Goal: Task Accomplishment & Management: Manage account settings

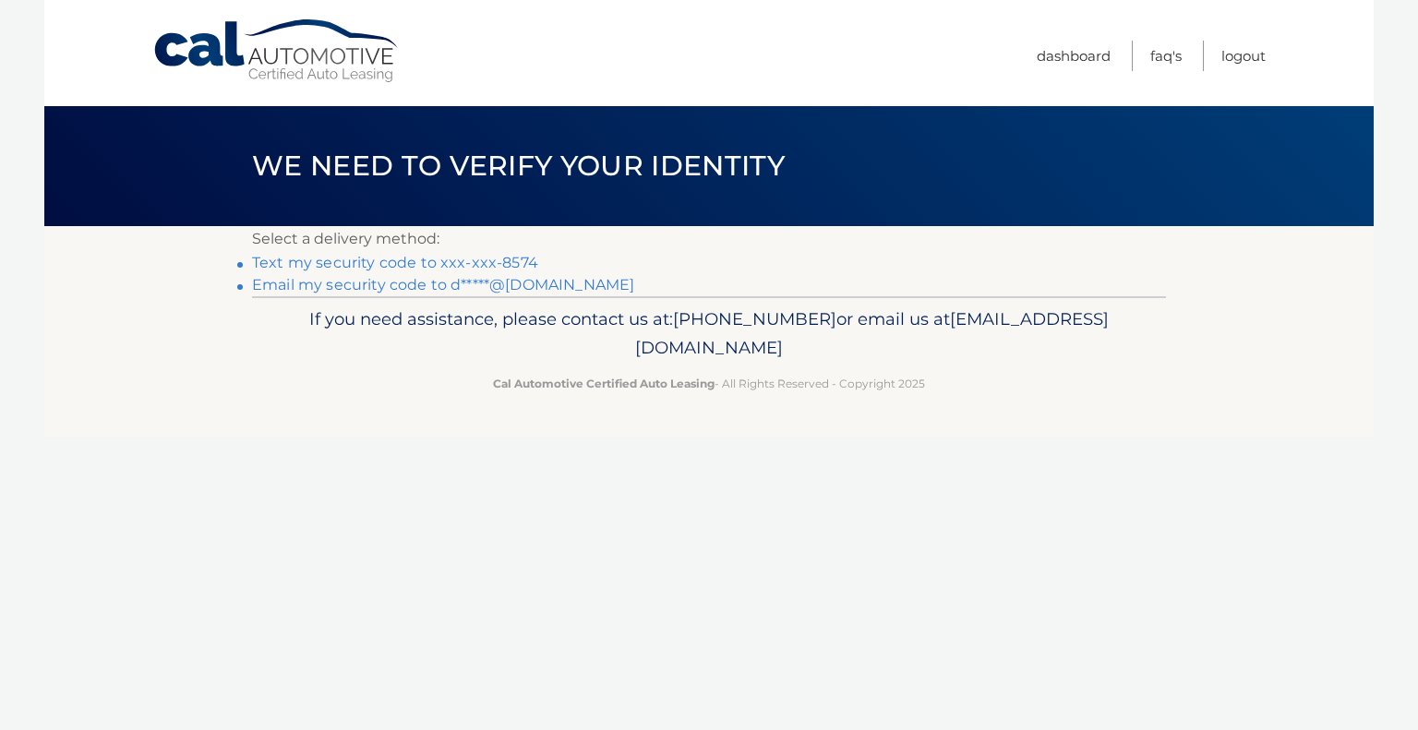
click at [469, 261] on link "Text my security code to xxx-xxx-8574" at bounding box center [395, 263] width 286 height 18
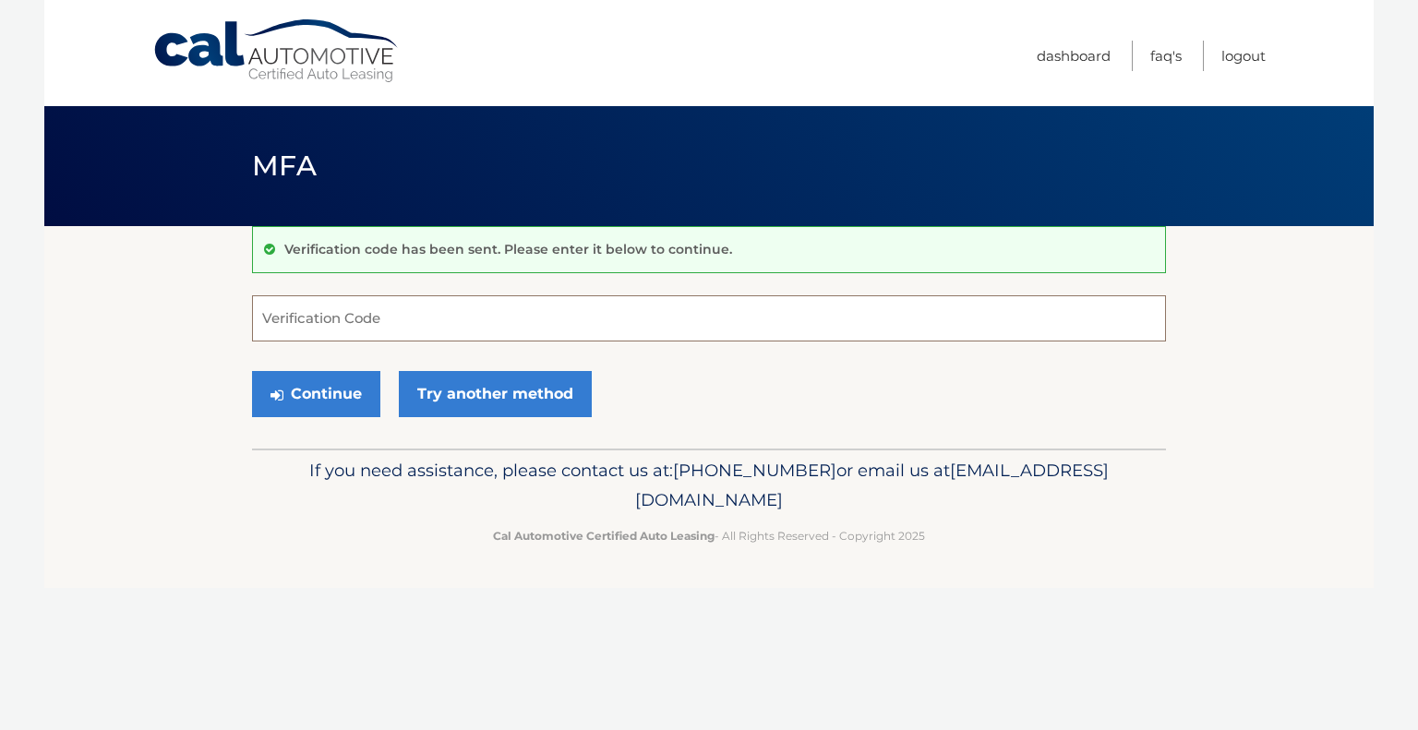
click at [437, 313] on input "Verification Code" at bounding box center [709, 318] width 914 height 46
click at [320, 320] on input "Verification Code" at bounding box center [709, 318] width 914 height 46
type input "725206"
click at [325, 401] on button "Continue" at bounding box center [316, 394] width 128 height 46
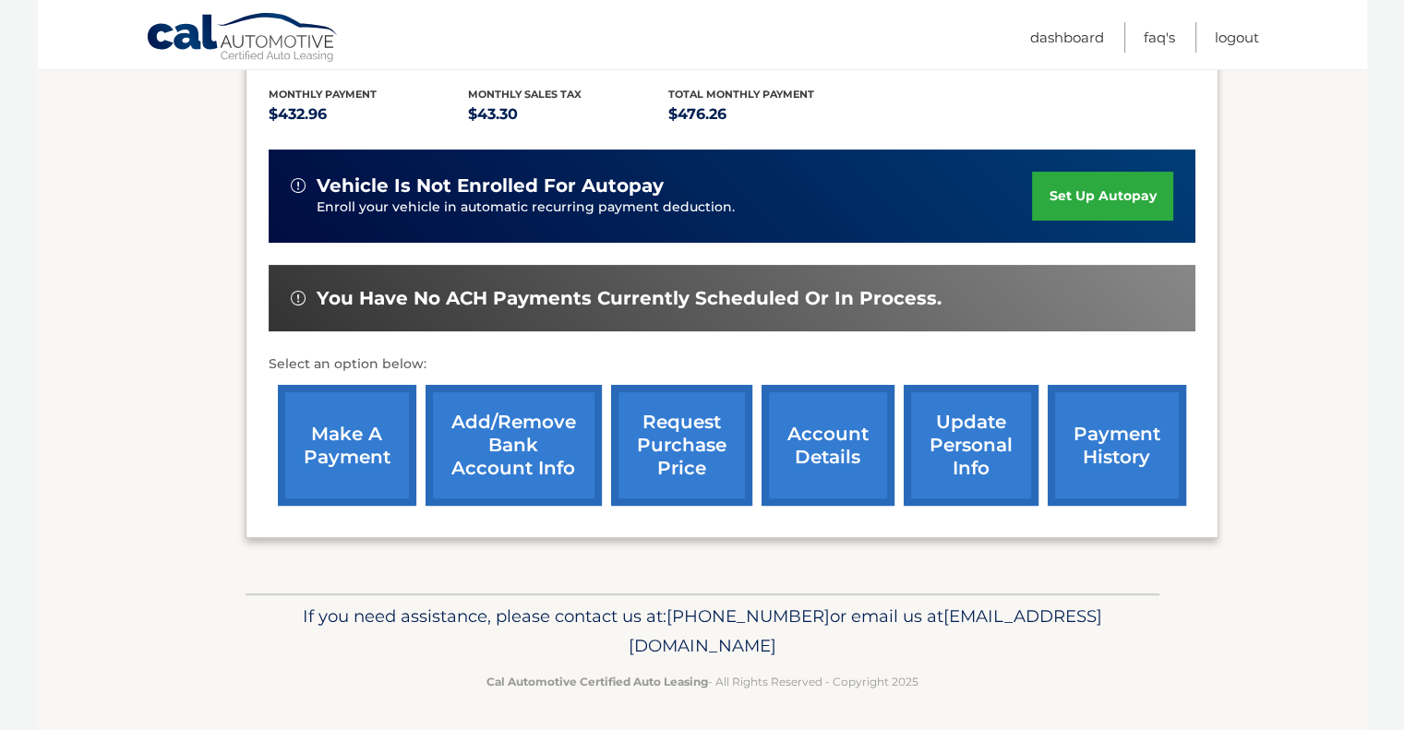
scroll to position [386, 0]
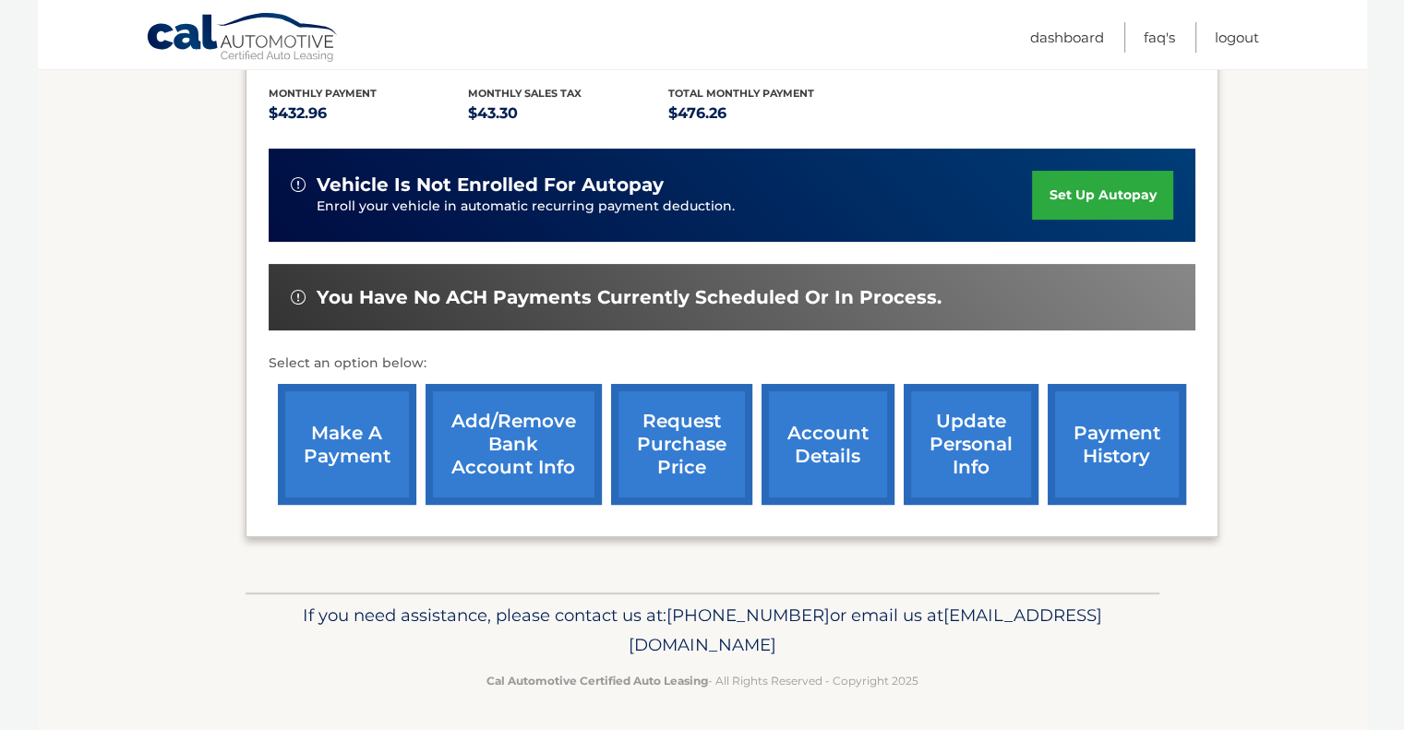
click at [821, 434] on link "account details" at bounding box center [827, 444] width 133 height 121
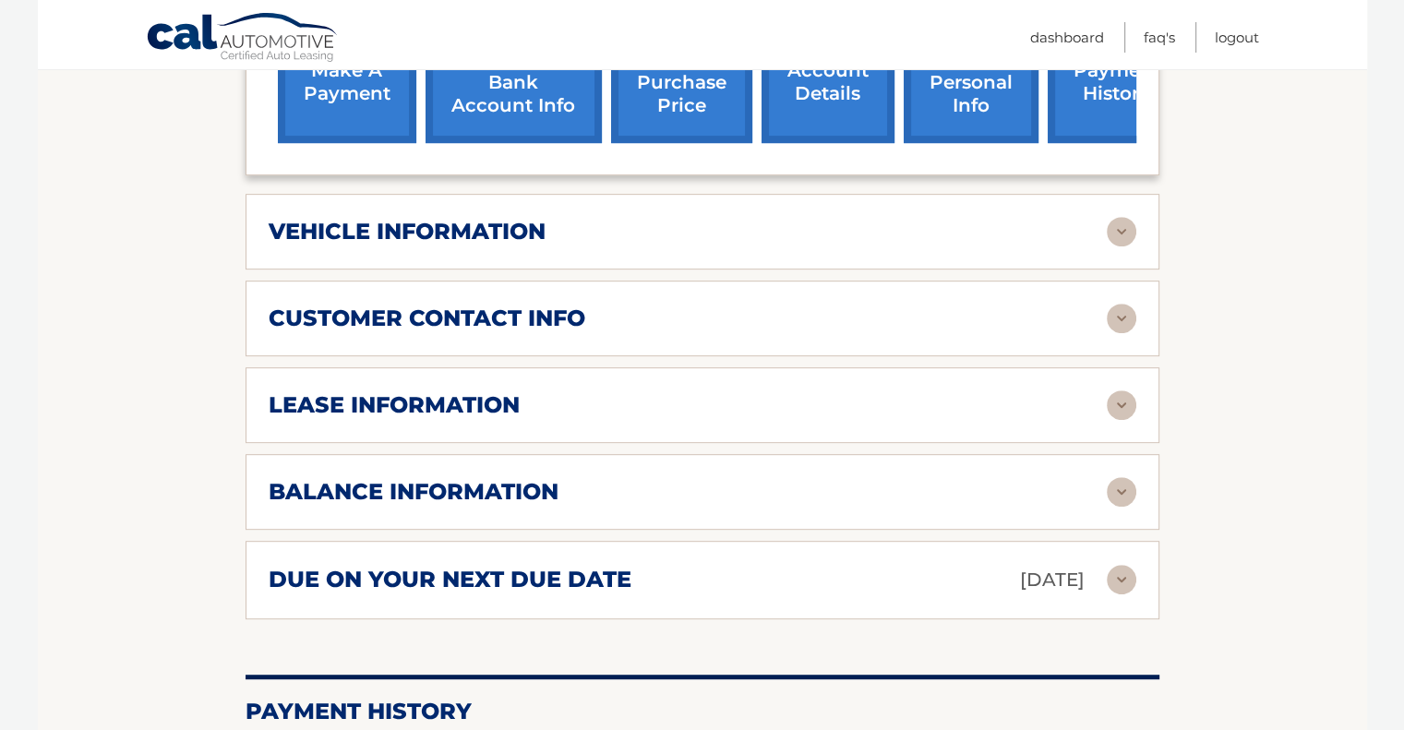
scroll to position [831, 0]
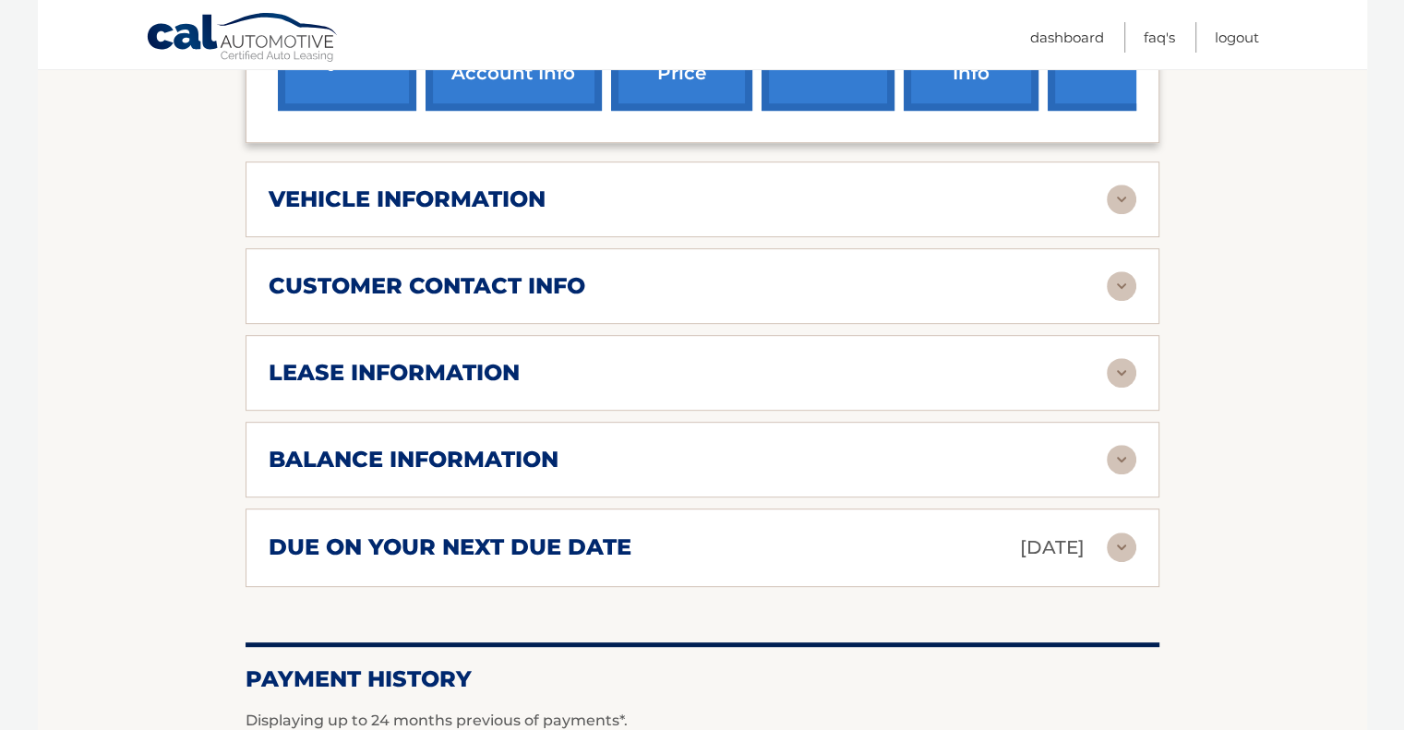
click at [1119, 445] on img at bounding box center [1122, 460] width 30 height 30
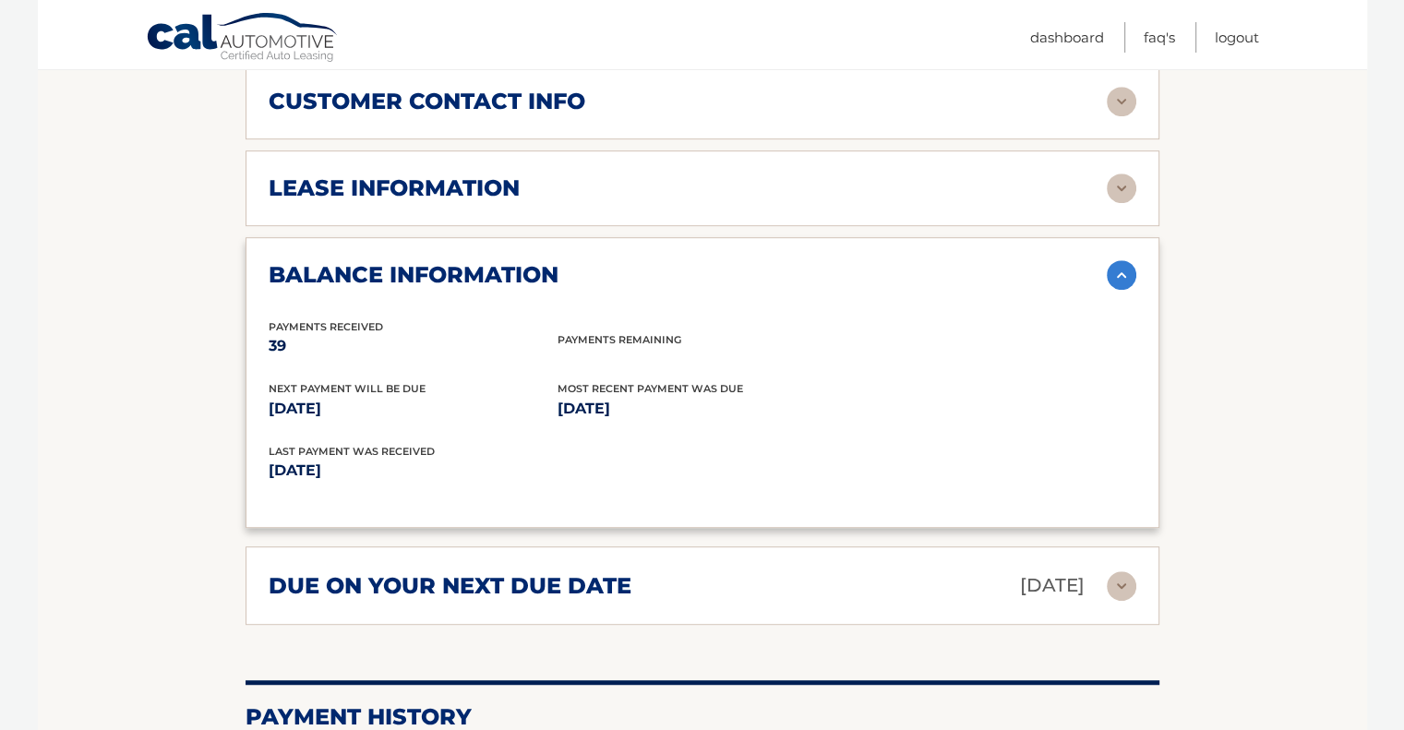
scroll to position [1108, 0]
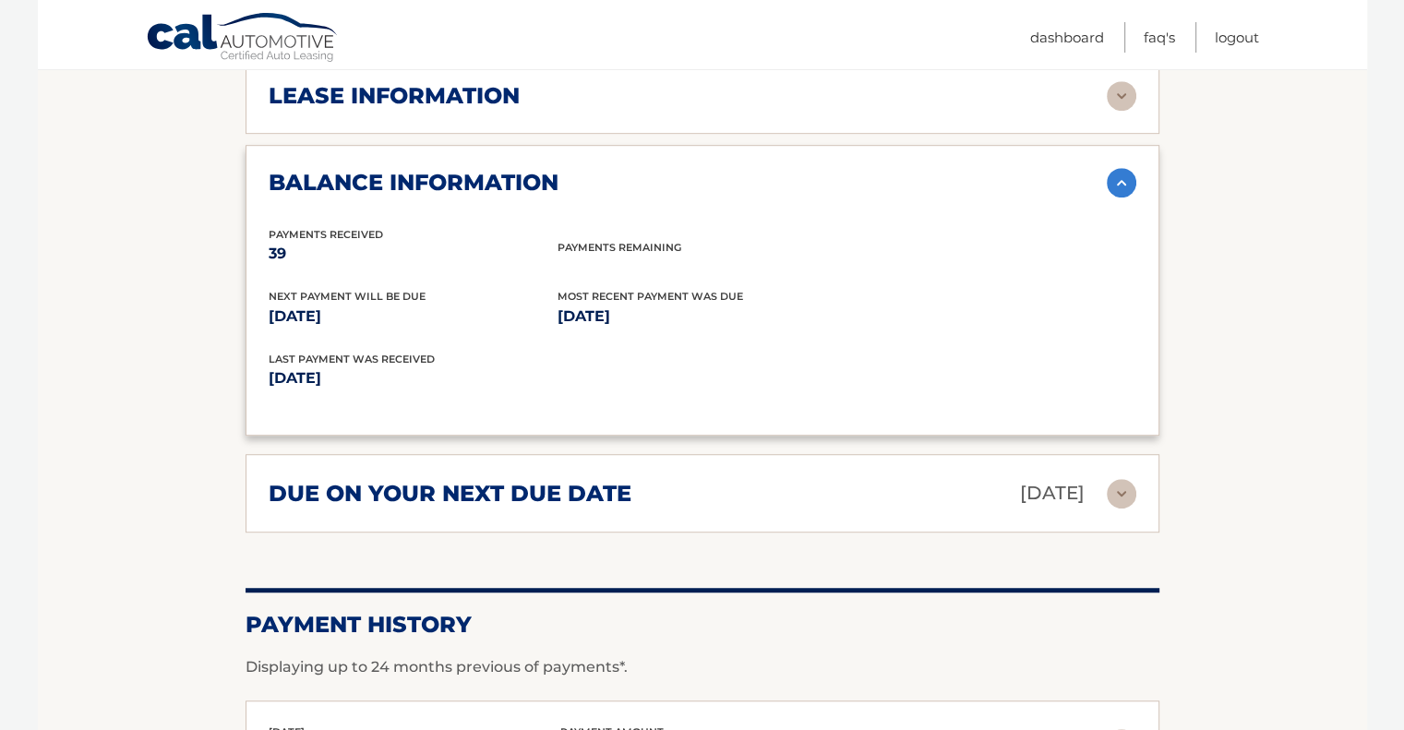
click at [1122, 479] on img at bounding box center [1122, 494] width 30 height 30
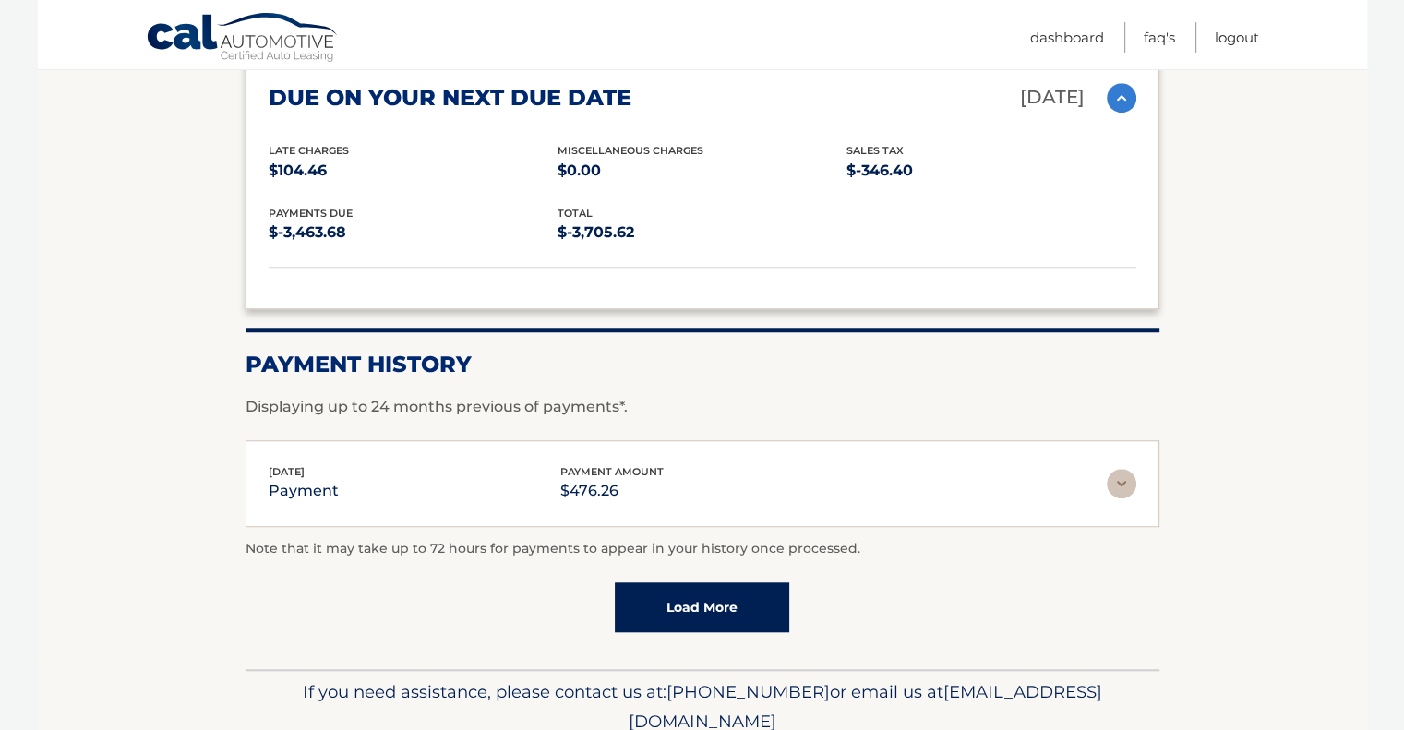
scroll to position [1549, 0]
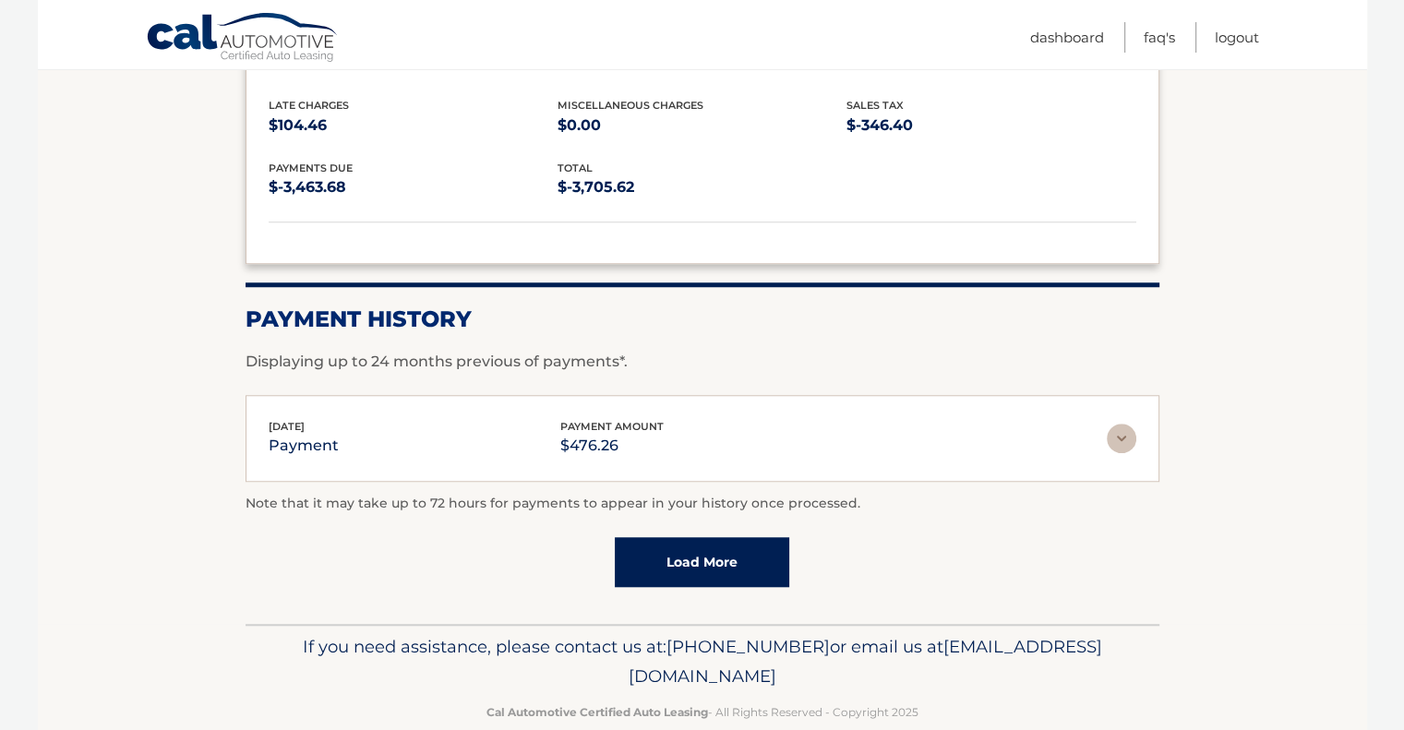
click at [1122, 424] on img at bounding box center [1122, 439] width 30 height 30
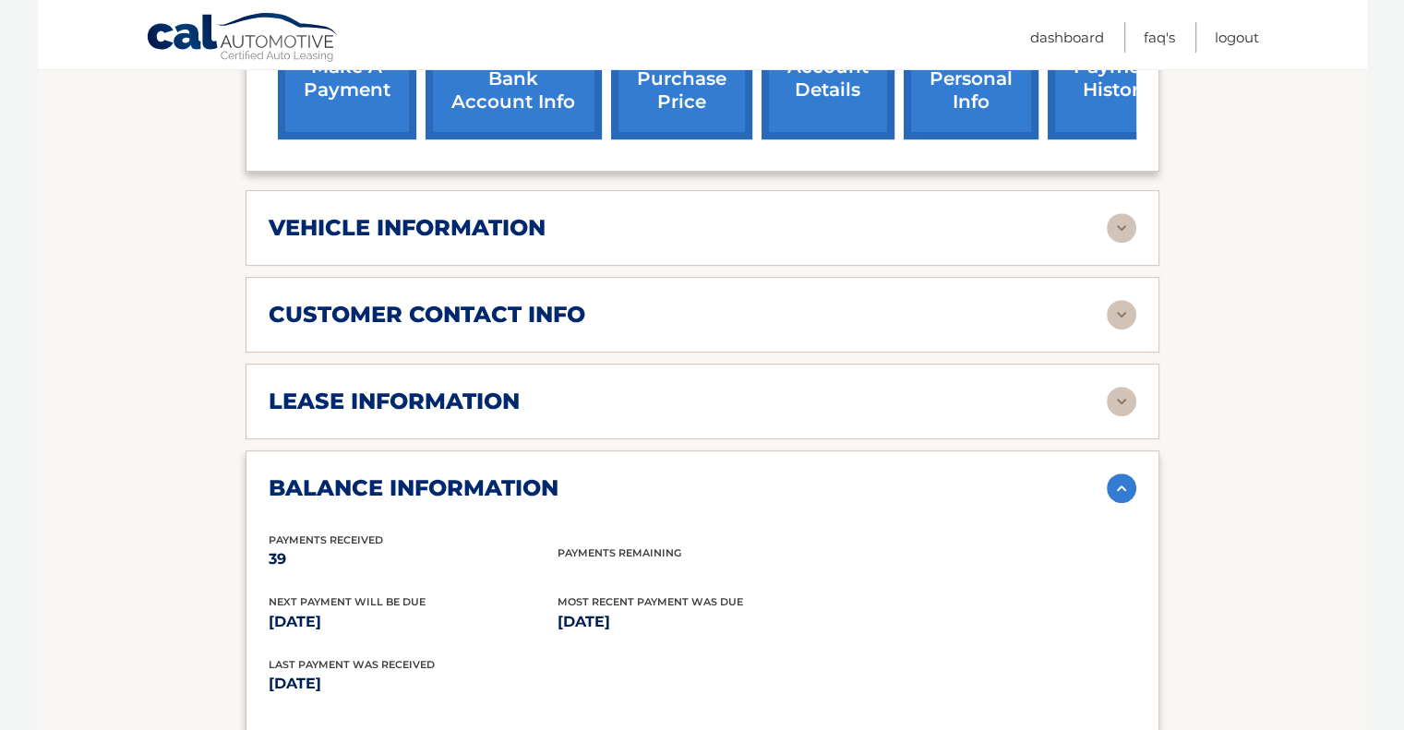
scroll to position [740, 0]
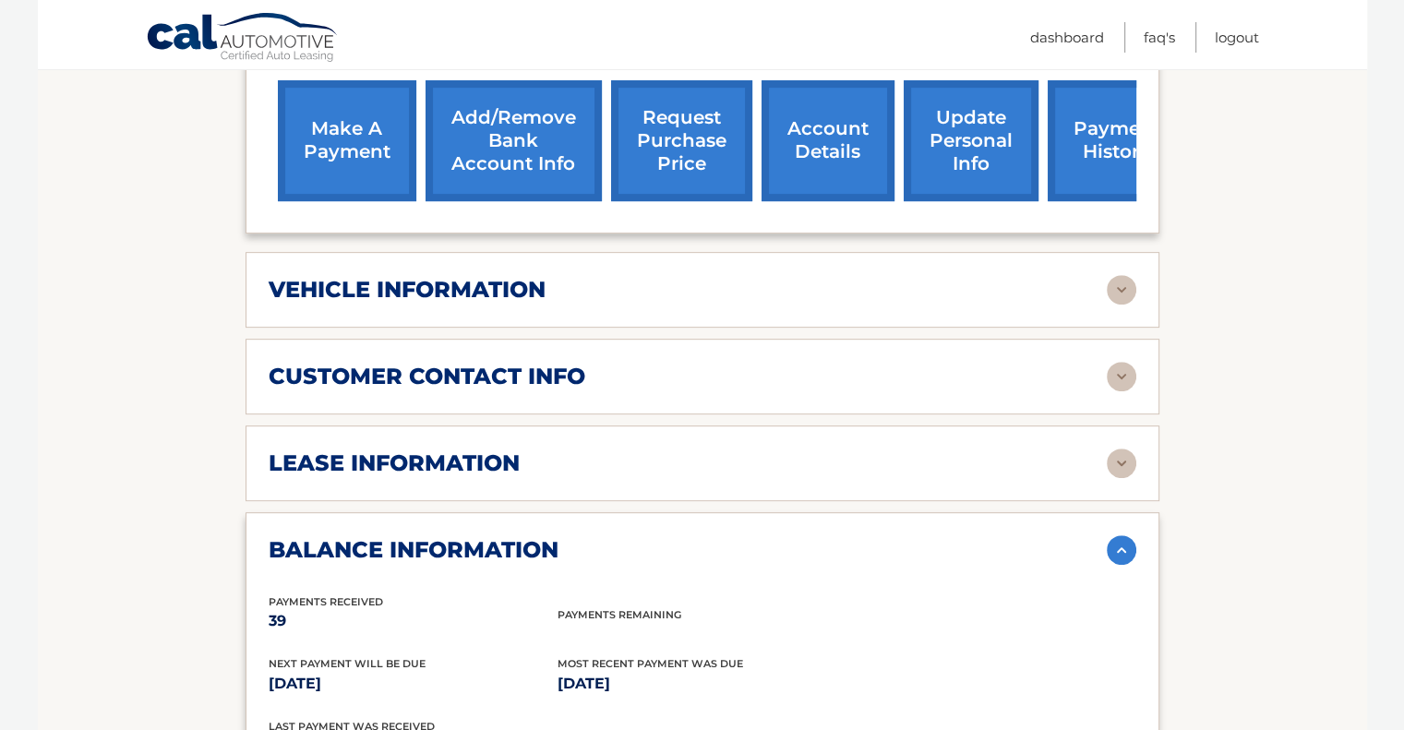
click at [1123, 449] on img at bounding box center [1122, 464] width 30 height 30
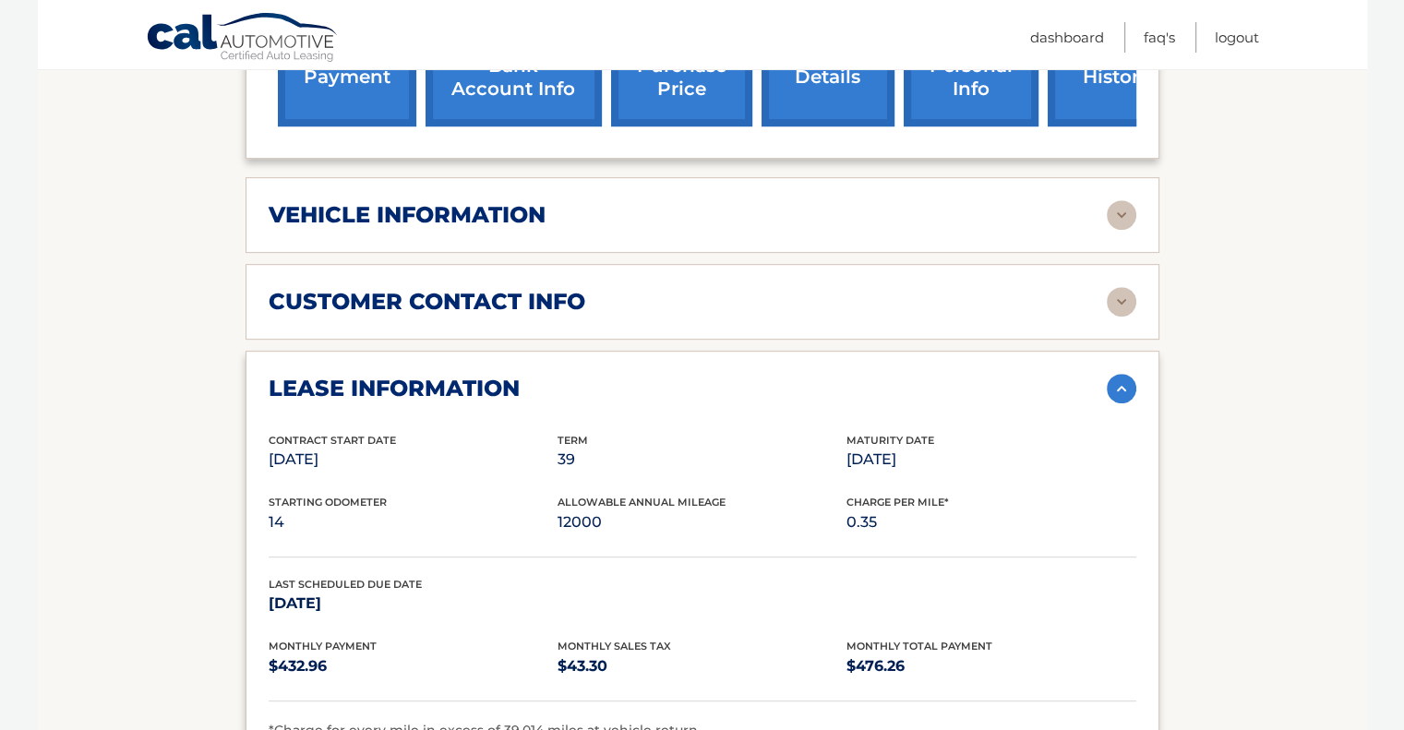
scroll to position [925, 0]
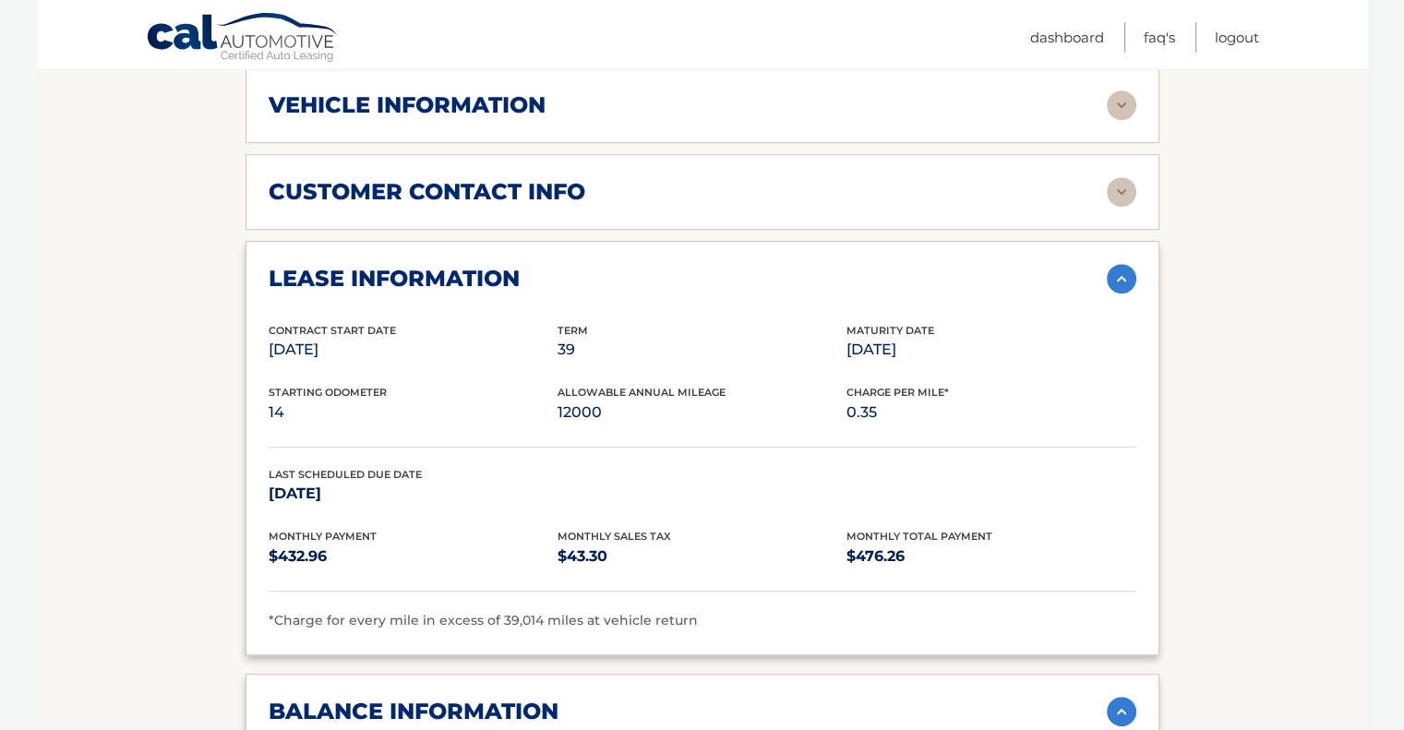
click at [1120, 264] on img at bounding box center [1122, 279] width 30 height 30
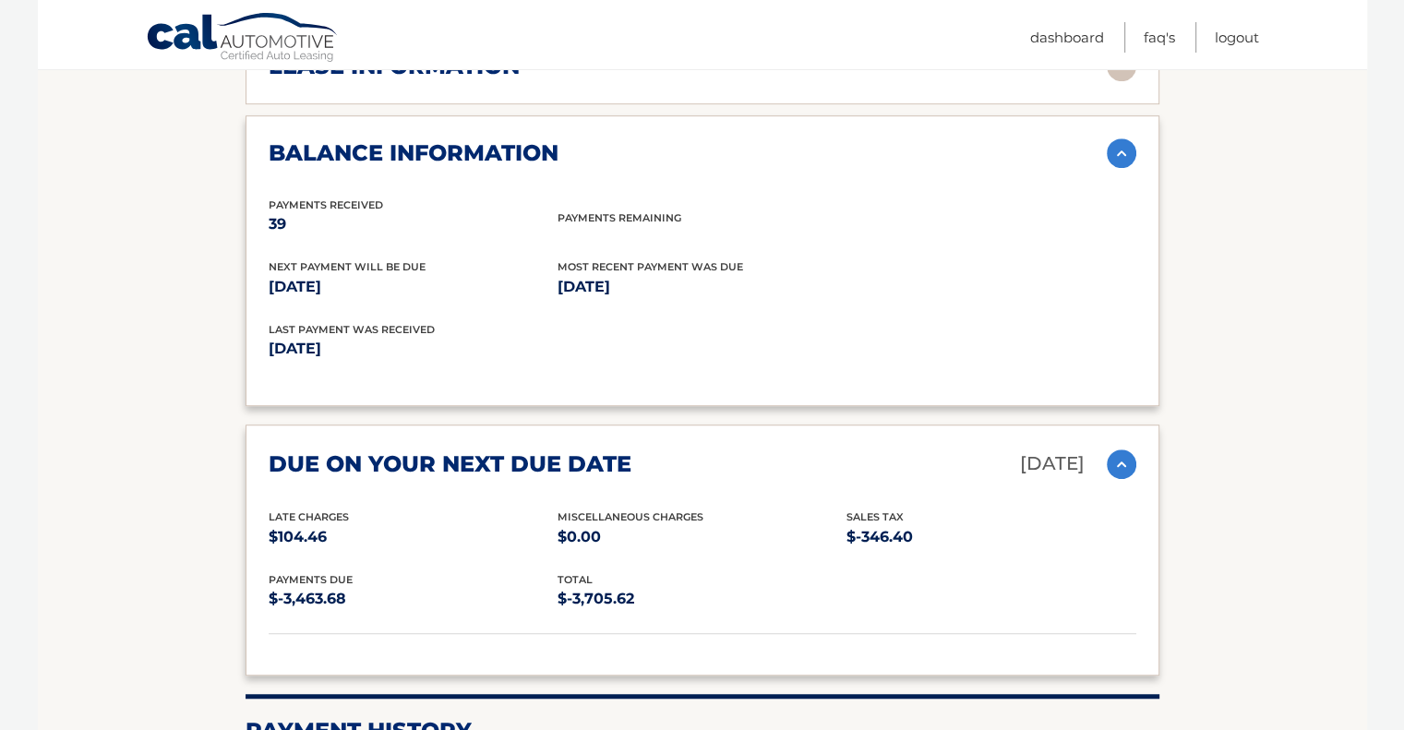
scroll to position [1017, 0]
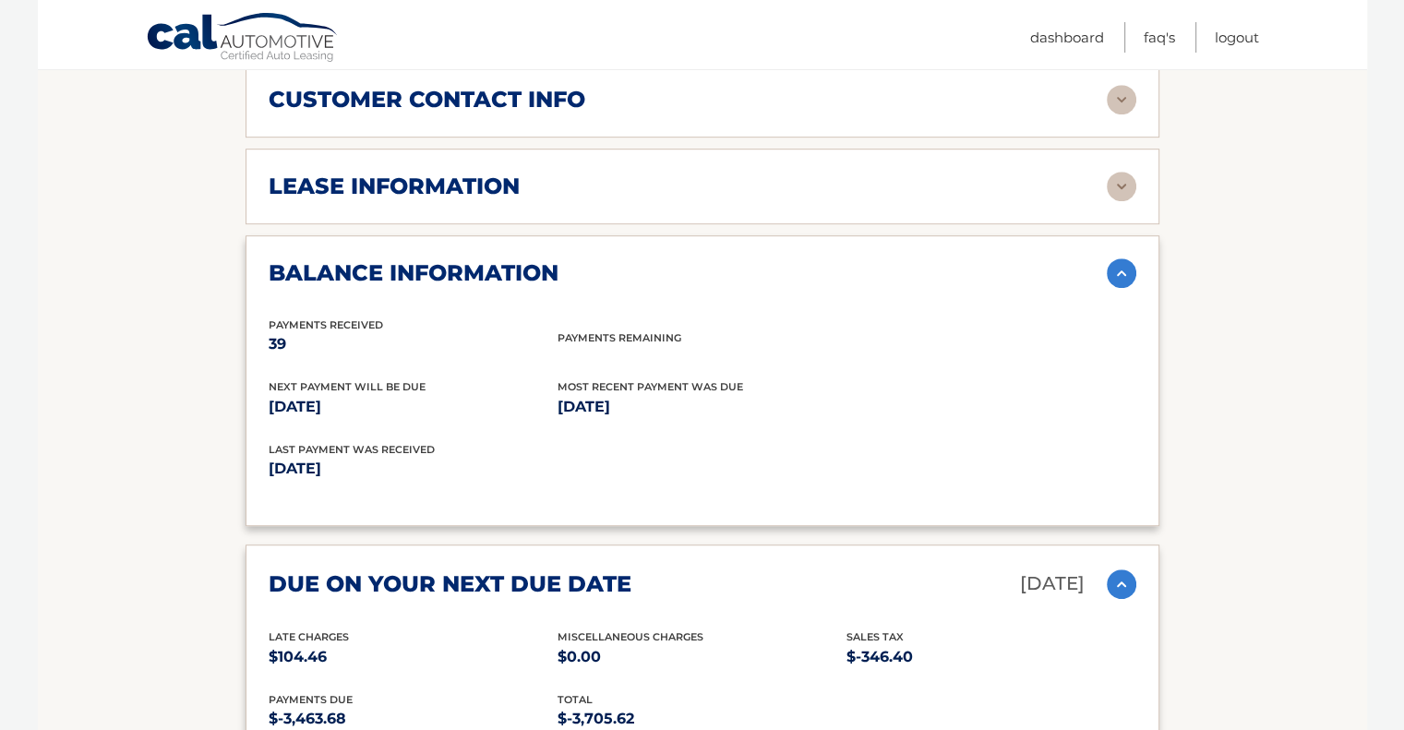
click at [1121, 258] on img at bounding box center [1122, 273] width 30 height 30
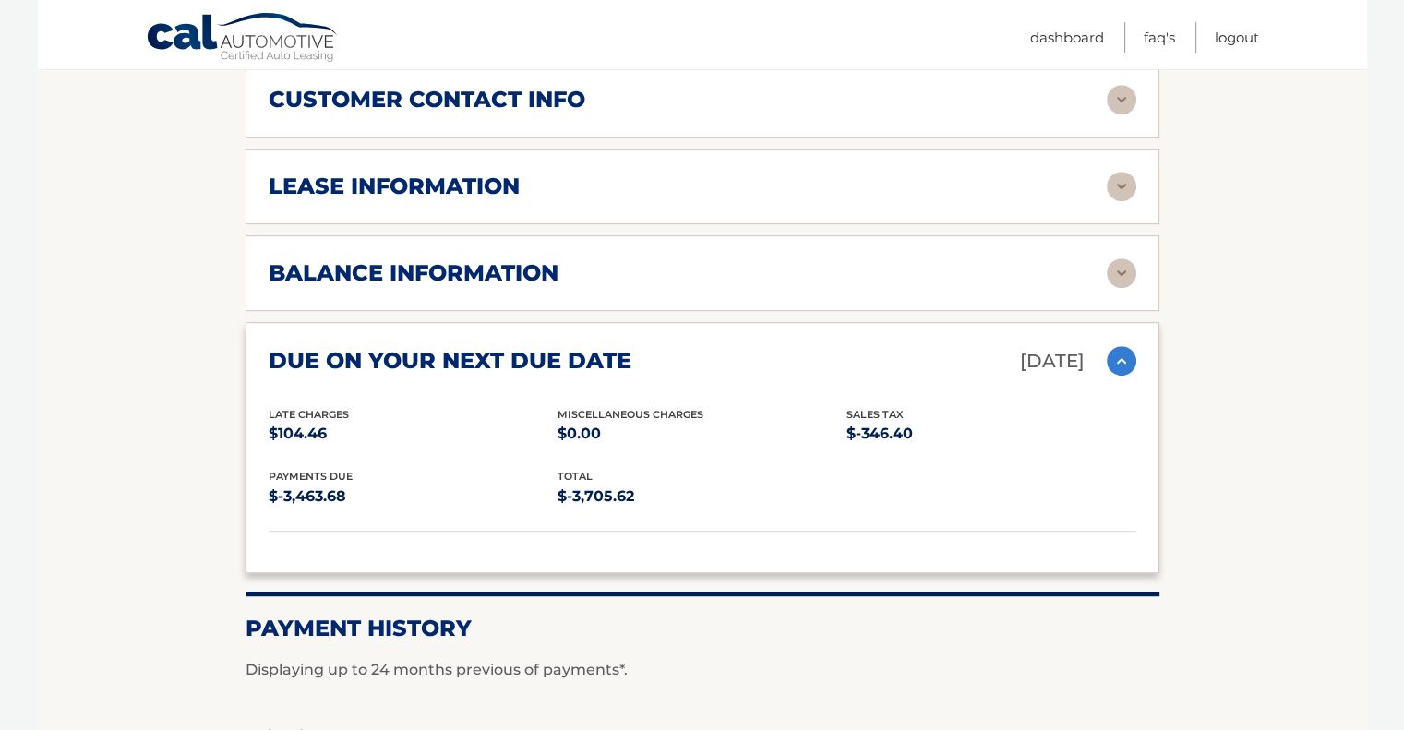
click at [1120, 346] on img at bounding box center [1122, 361] width 30 height 30
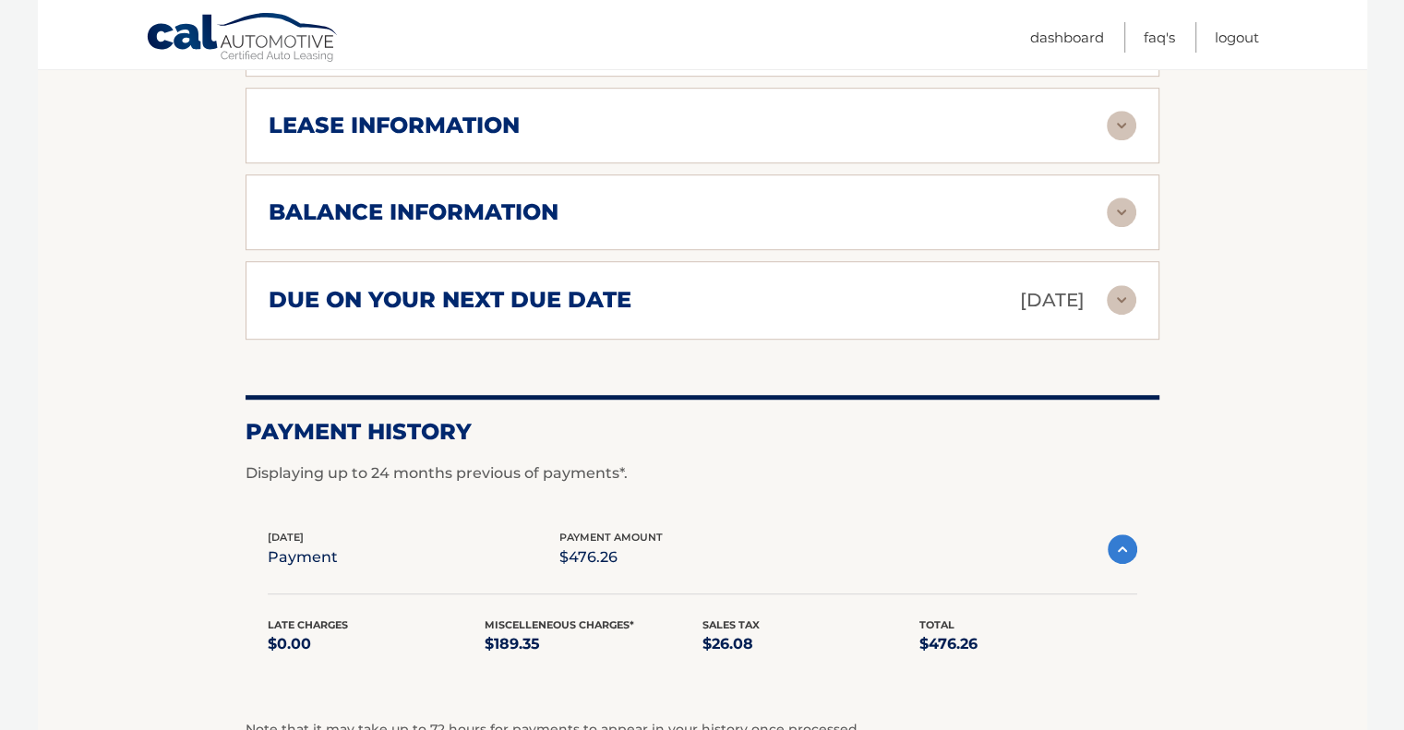
scroll to position [1202, 0]
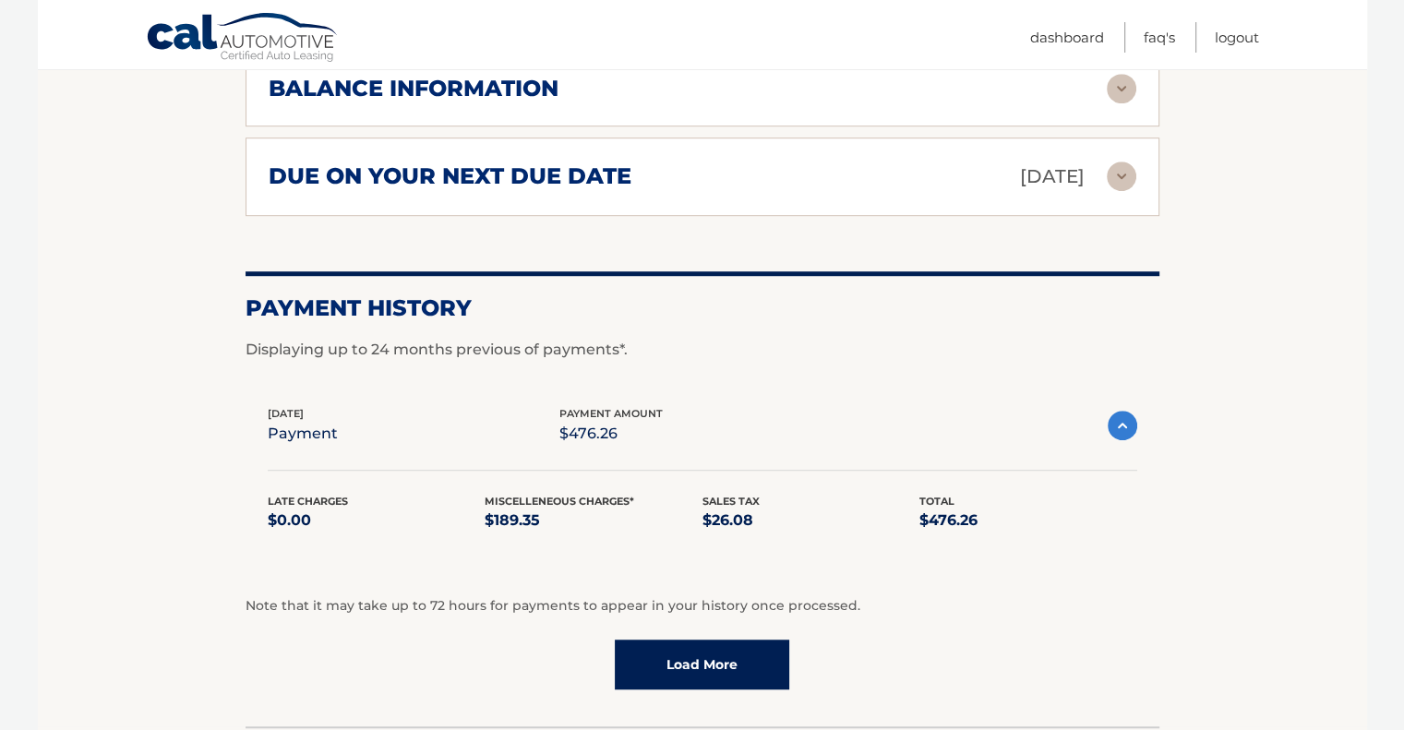
click at [1116, 411] on img at bounding box center [1123, 426] width 30 height 30
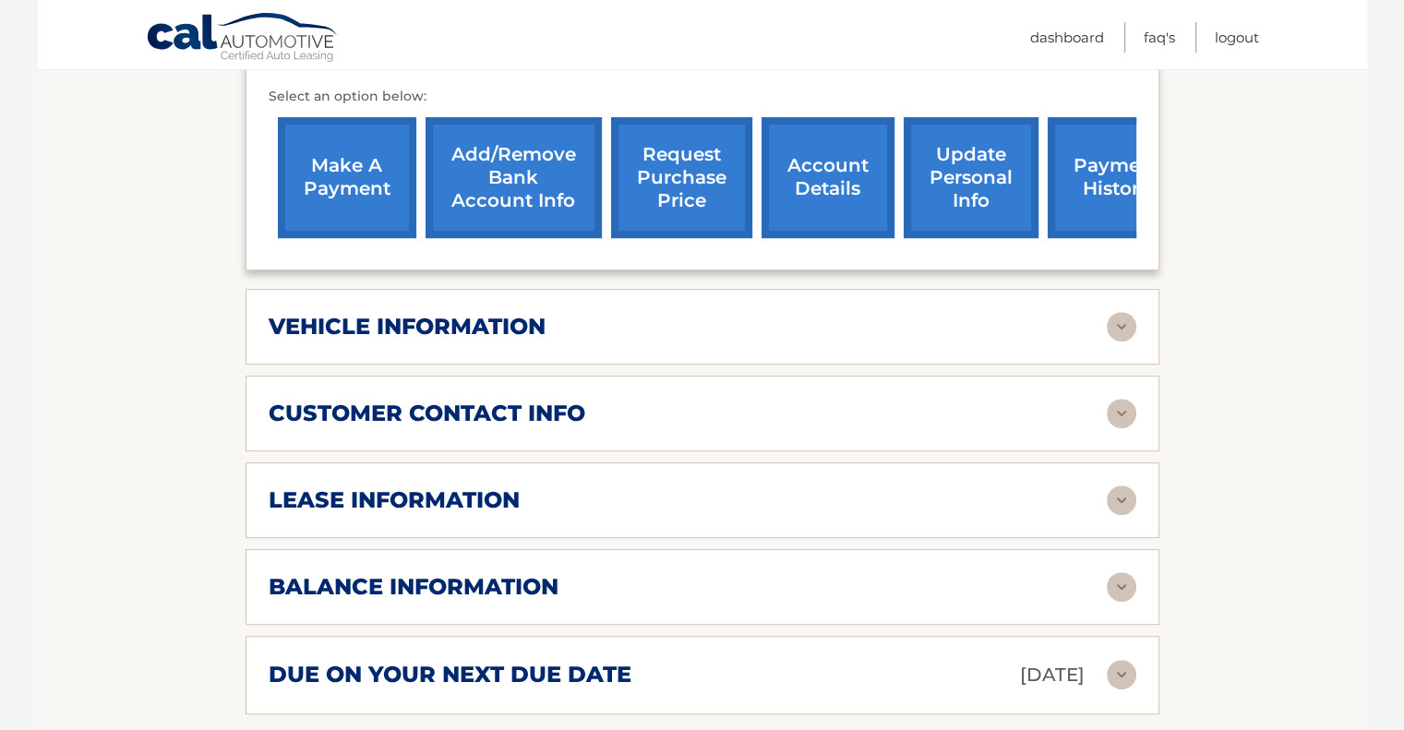
scroll to position [270, 0]
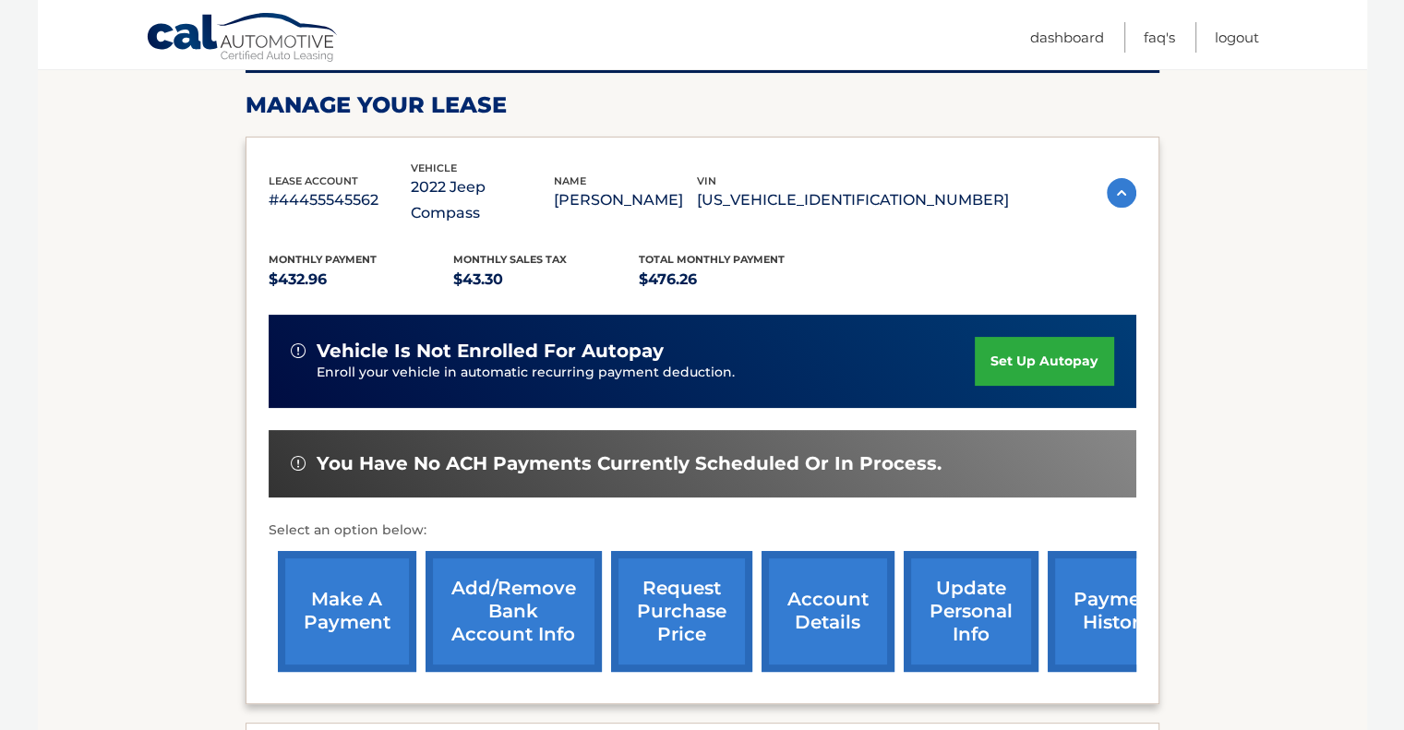
click at [1089, 603] on link "payment history" at bounding box center [1117, 611] width 138 height 121
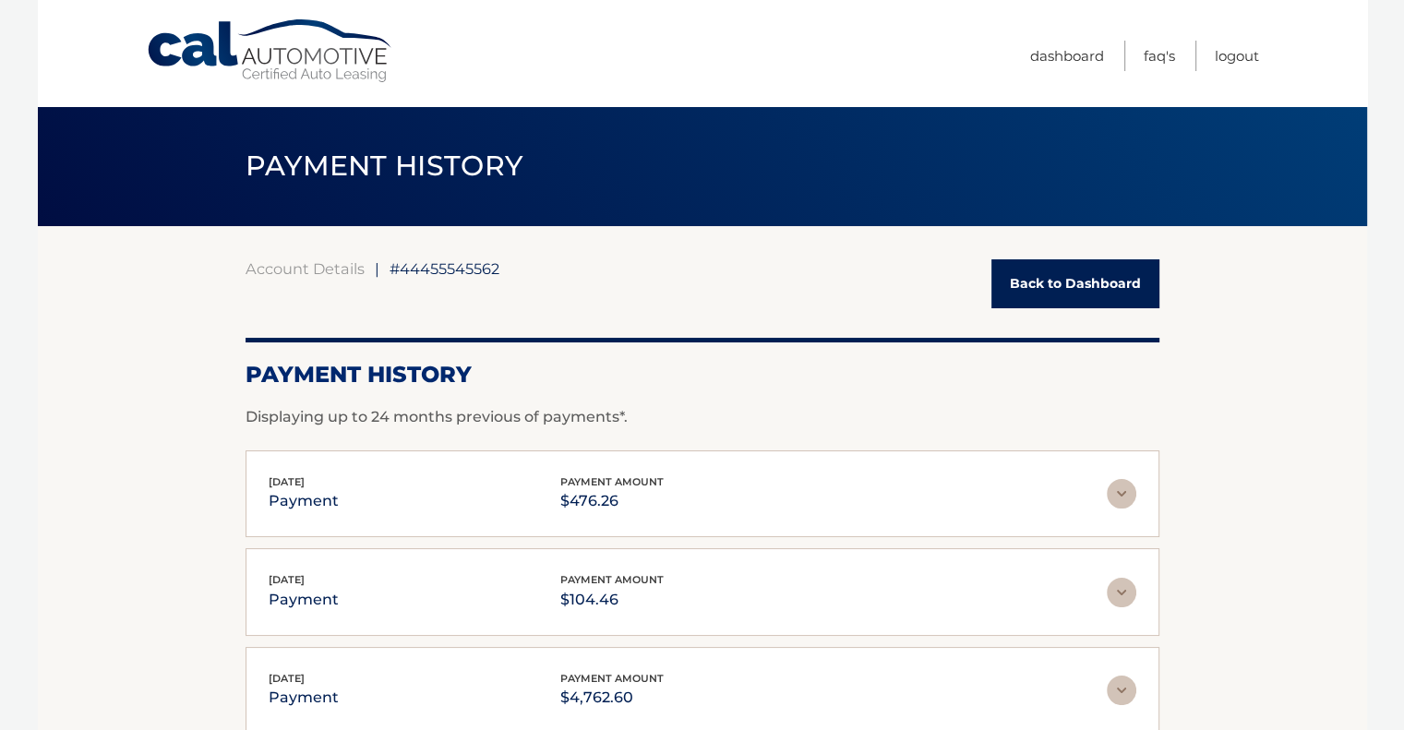
click at [1074, 274] on link "Back to Dashboard" at bounding box center [1075, 283] width 168 height 49
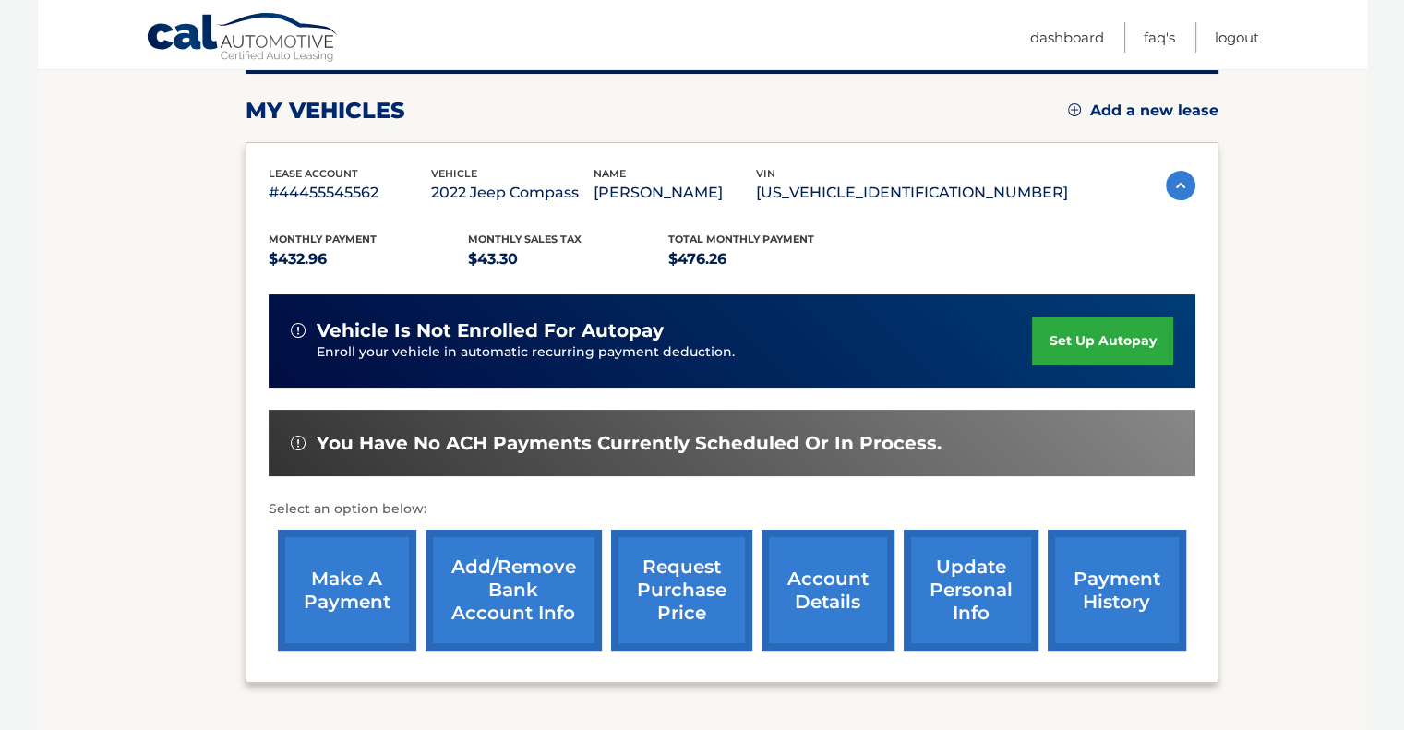
scroll to position [386, 0]
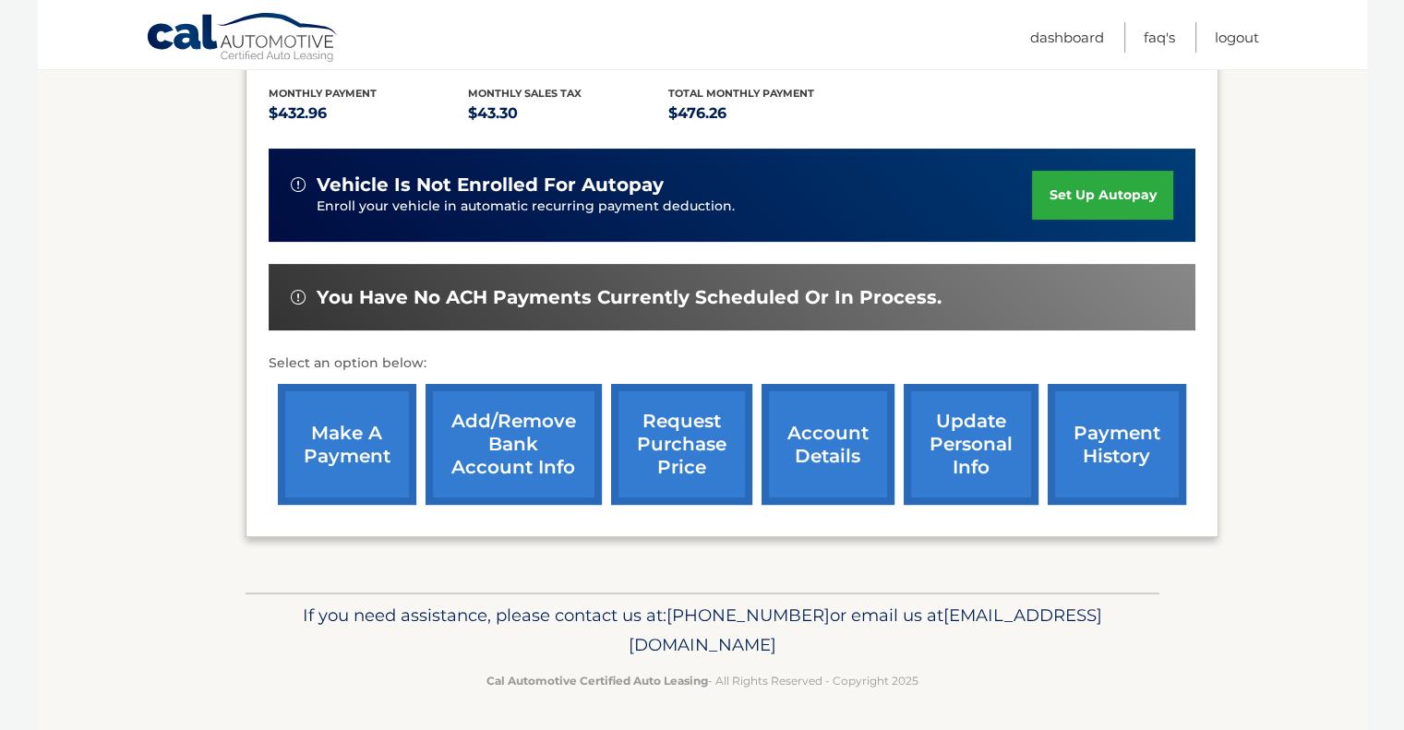
click at [818, 434] on link "account details" at bounding box center [827, 444] width 133 height 121
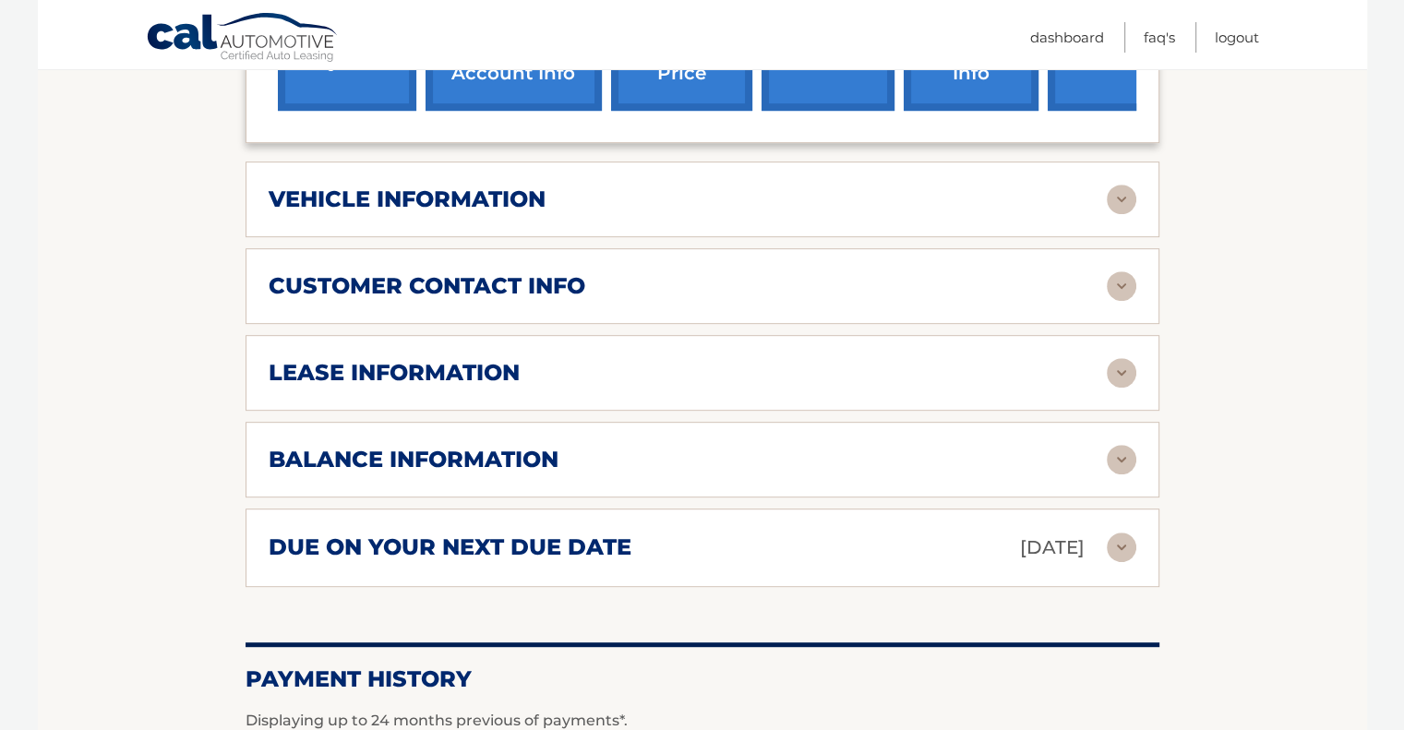
scroll to position [923, 0]
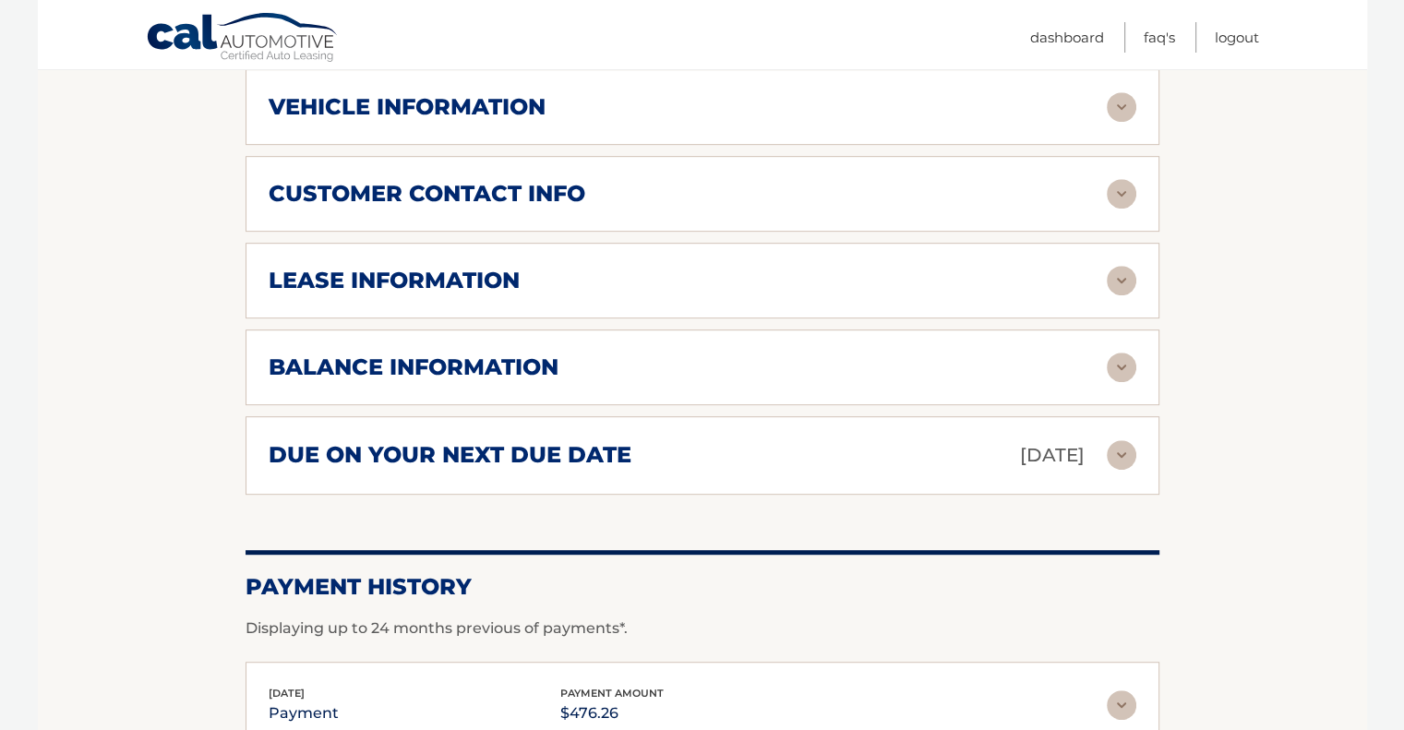
click at [1122, 266] on img at bounding box center [1122, 281] width 30 height 30
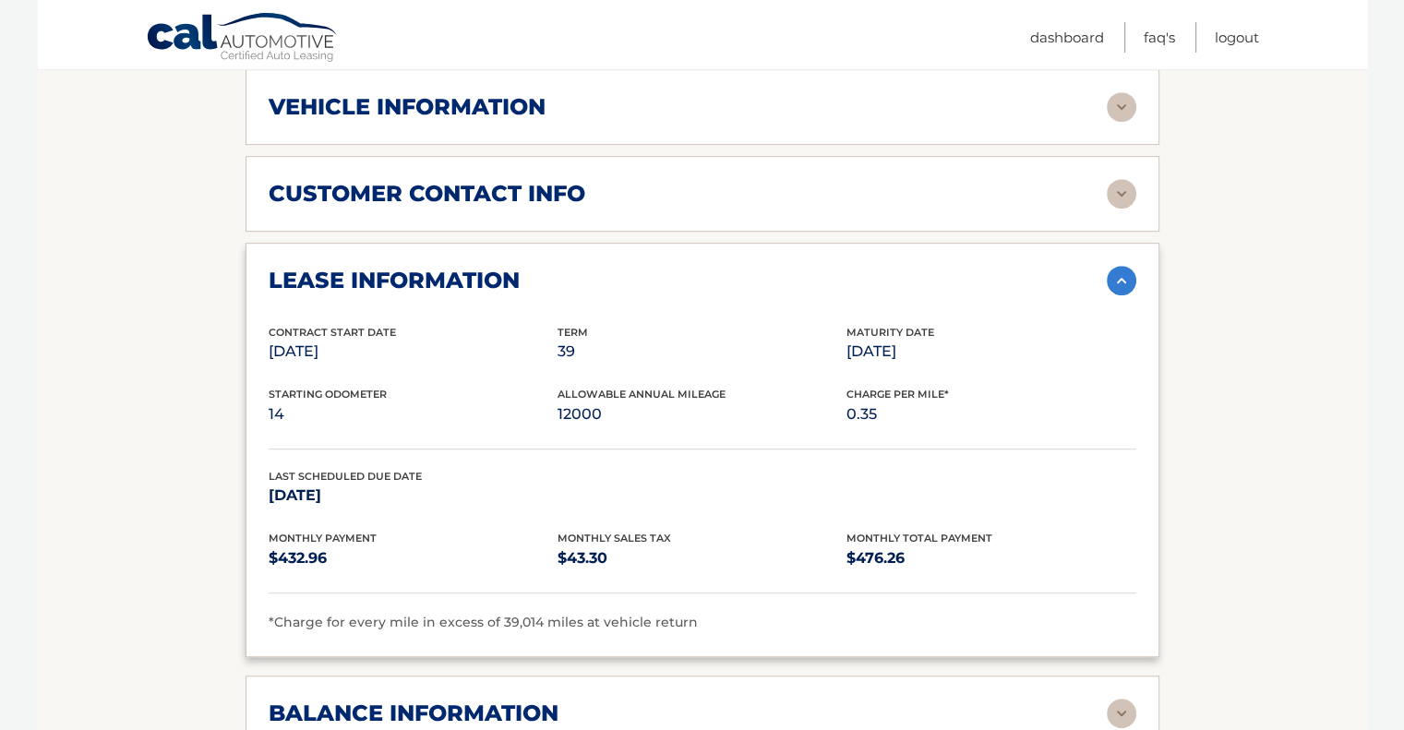
click at [1122, 266] on img at bounding box center [1122, 281] width 30 height 30
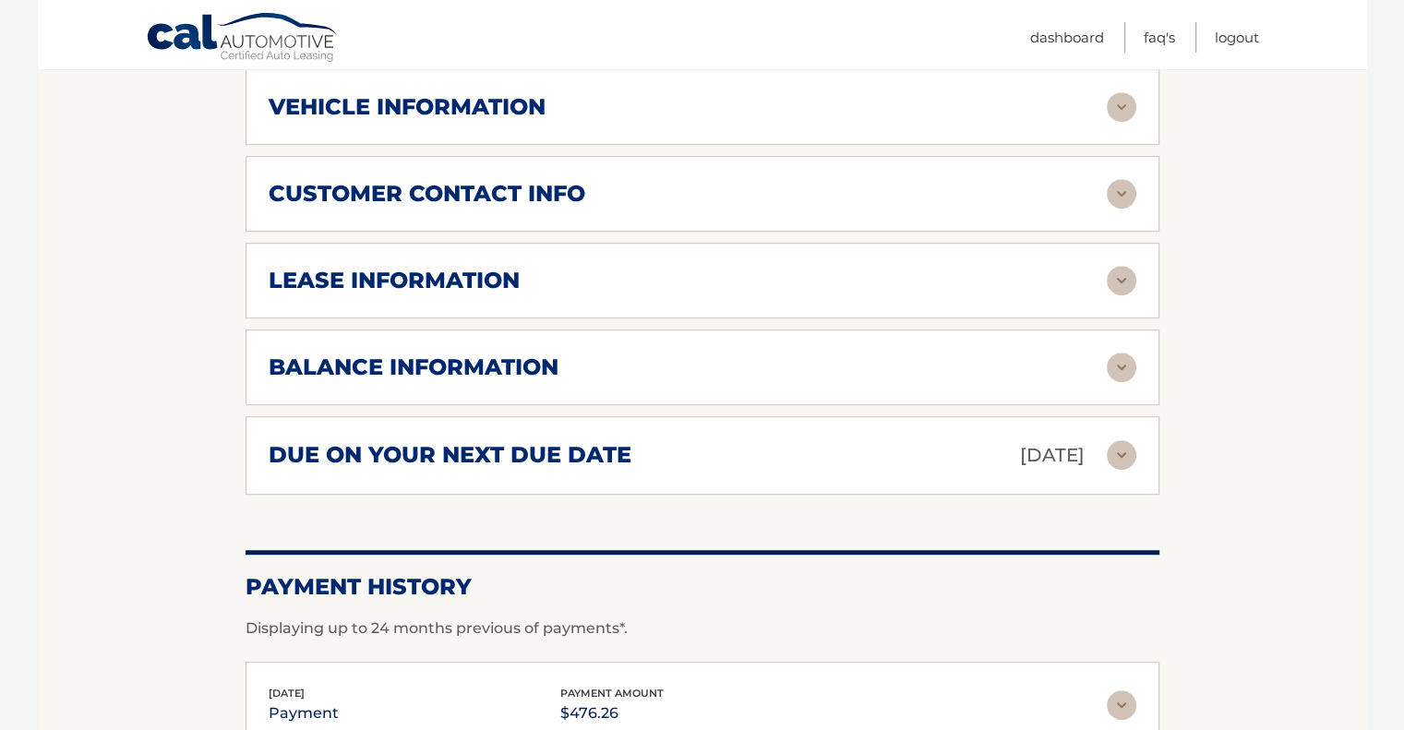
click at [1126, 353] on img at bounding box center [1122, 368] width 30 height 30
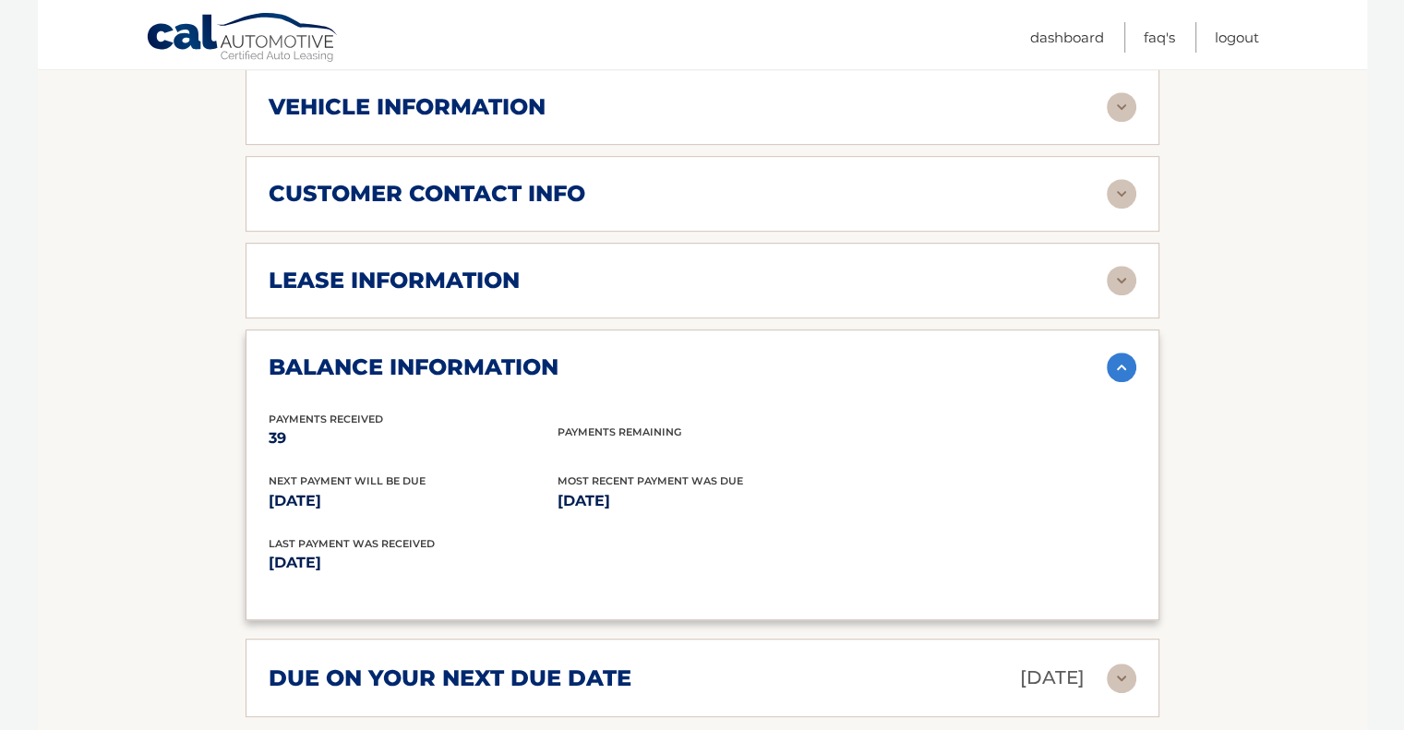
click at [1119, 353] on img at bounding box center [1122, 368] width 30 height 30
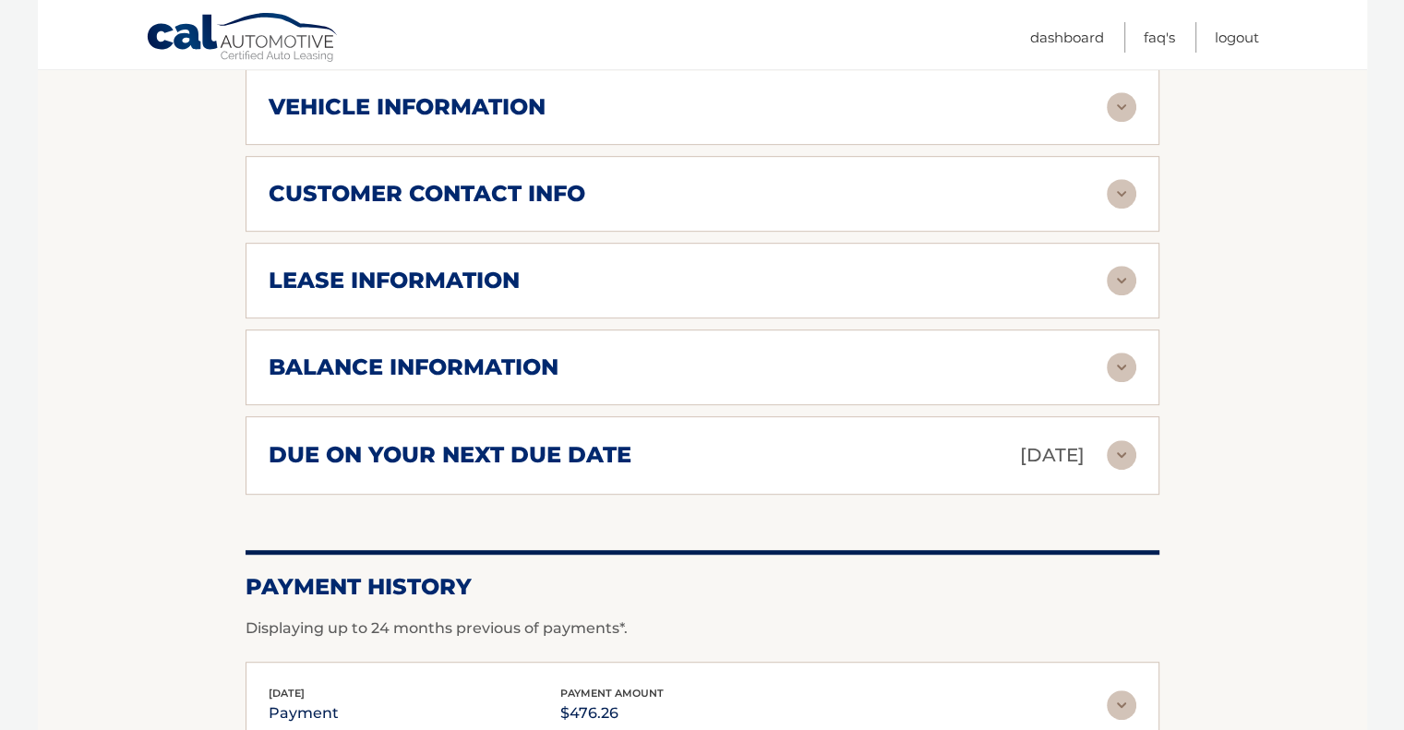
click at [1122, 440] on img at bounding box center [1122, 455] width 30 height 30
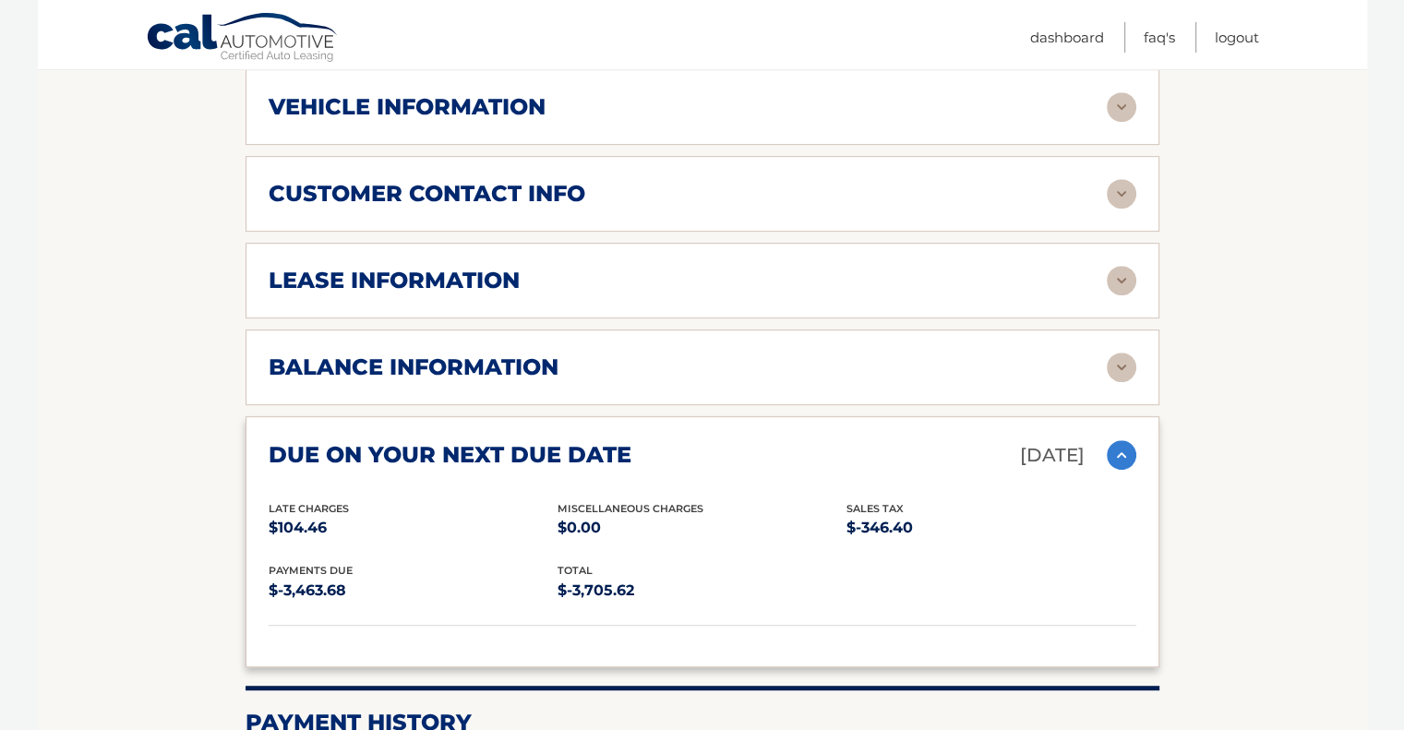
click at [1120, 440] on img at bounding box center [1122, 455] width 30 height 30
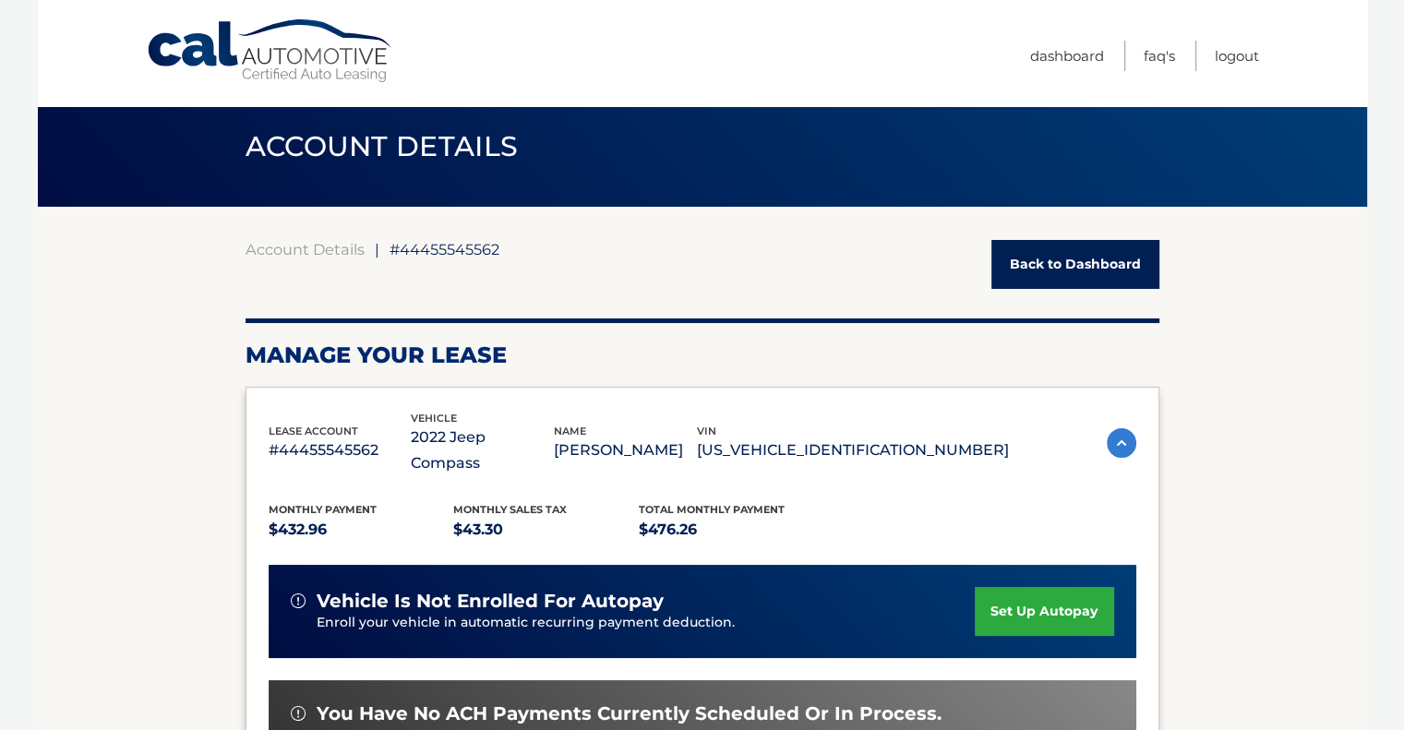
scroll to position [0, 0]
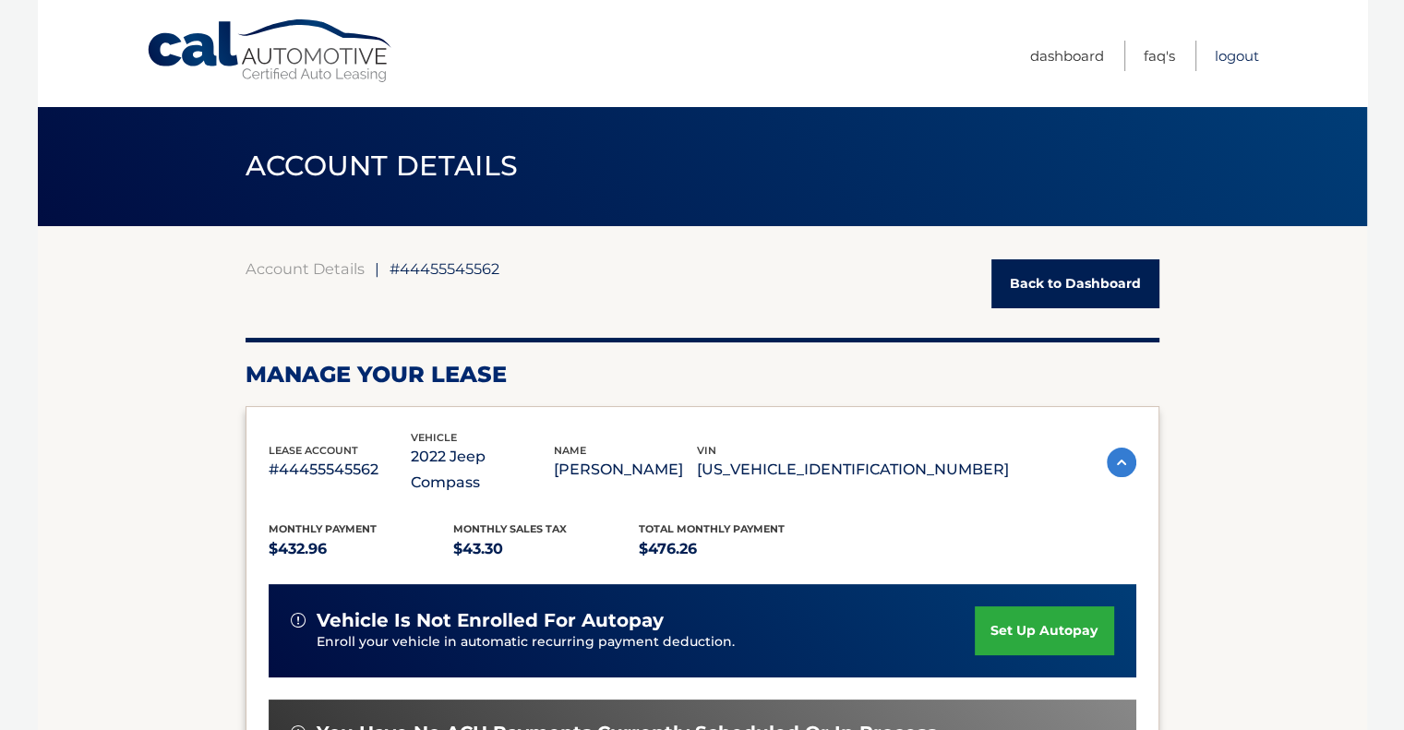
click at [1232, 48] on link "Logout" at bounding box center [1237, 56] width 44 height 30
